Goal: Answer question/provide support

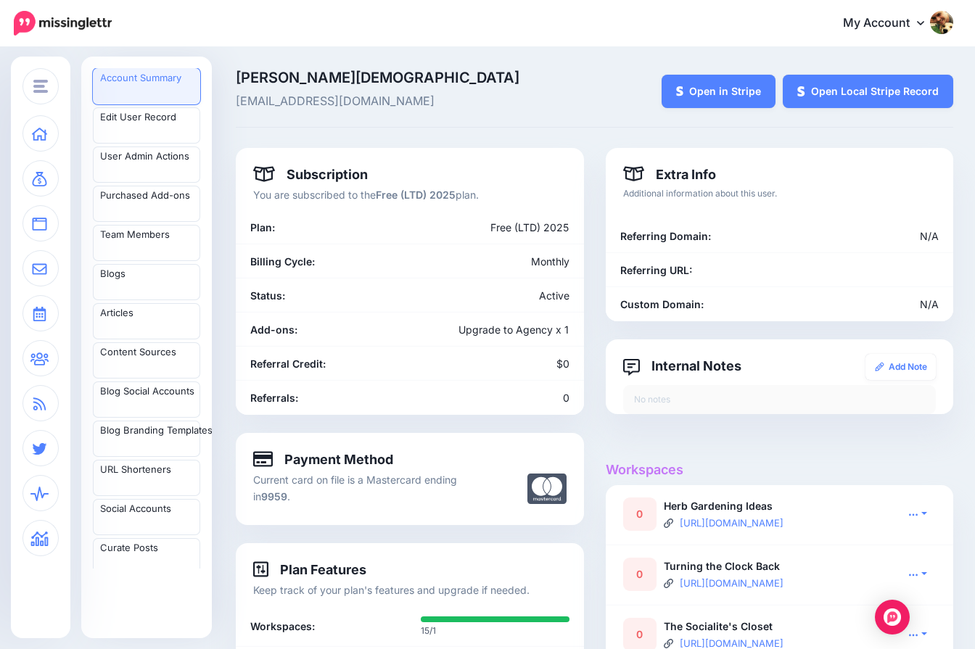
click at [514, 93] on span "[EMAIL_ADDRESS][DOMAIN_NAME]" at bounding box center [471, 101] width 471 height 19
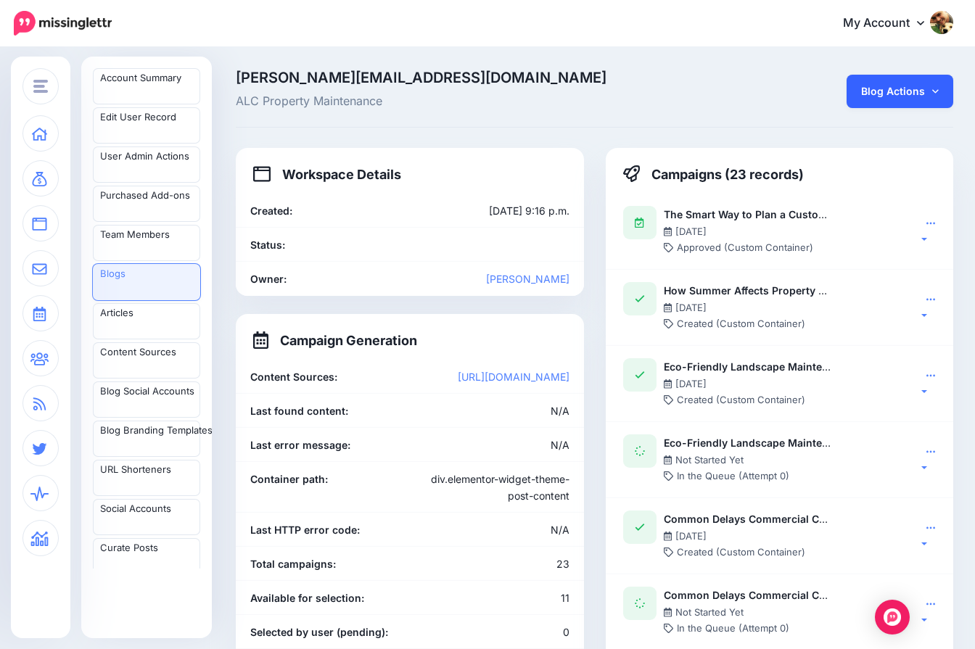
click at [907, 94] on link "Blog Actions" at bounding box center [900, 91] width 107 height 33
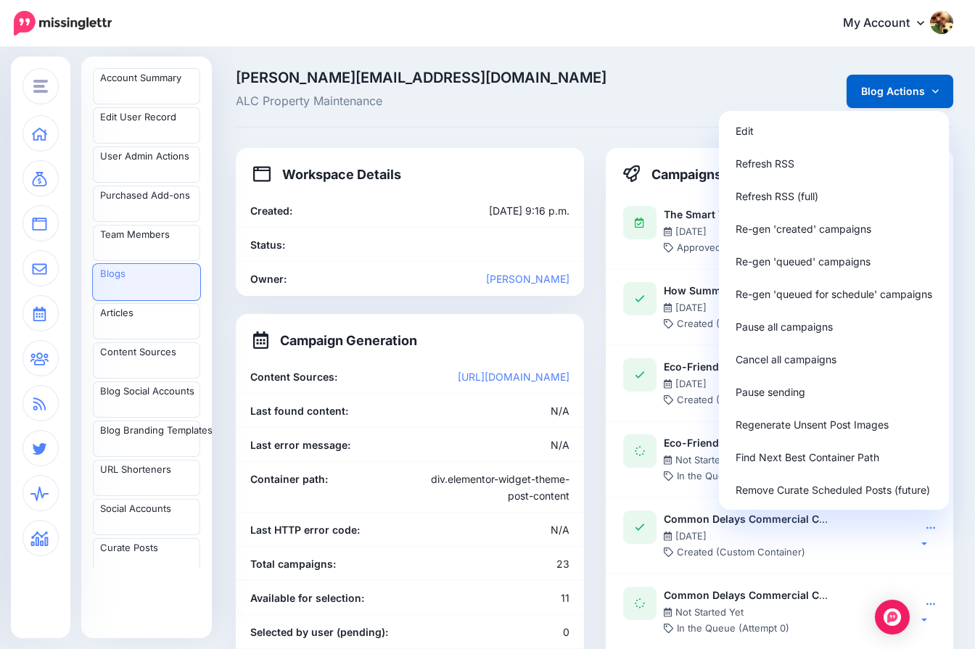
click at [654, 109] on span "ALC Property Maintenance" at bounding box center [471, 101] width 471 height 19
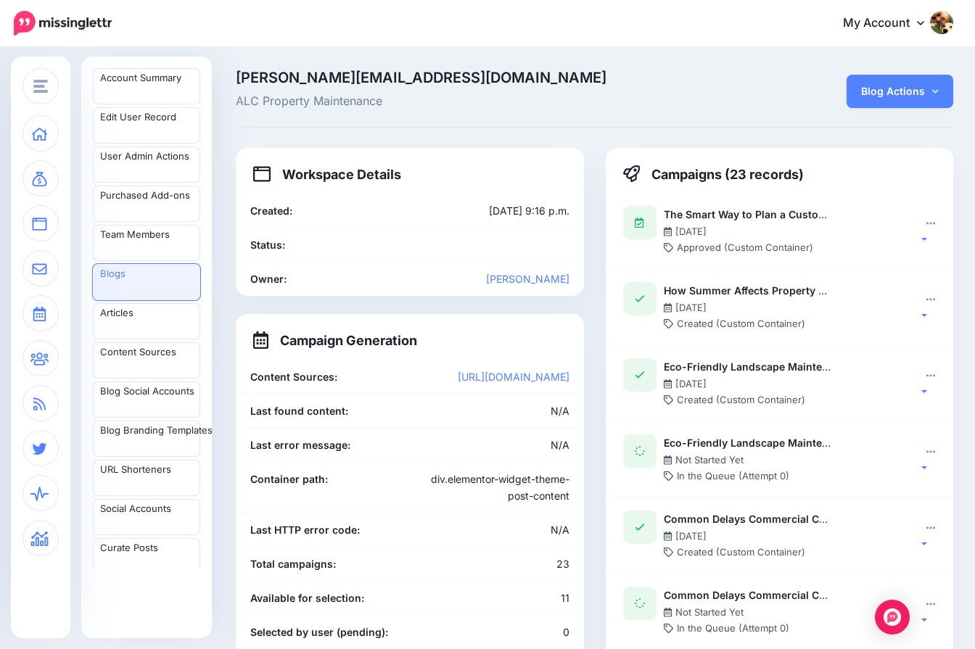
click at [632, 111] on div "zachary@figadvertising.com ALC Property Maintenance Blog Actions Edit Refresh R…" at bounding box center [594, 98] width 717 height 57
click at [947, 225] on div "Edit Record Open Campaign View Article CS Debug Page View Original Article Test…" at bounding box center [919, 230] width 56 height 49
